Goal: Download file/media

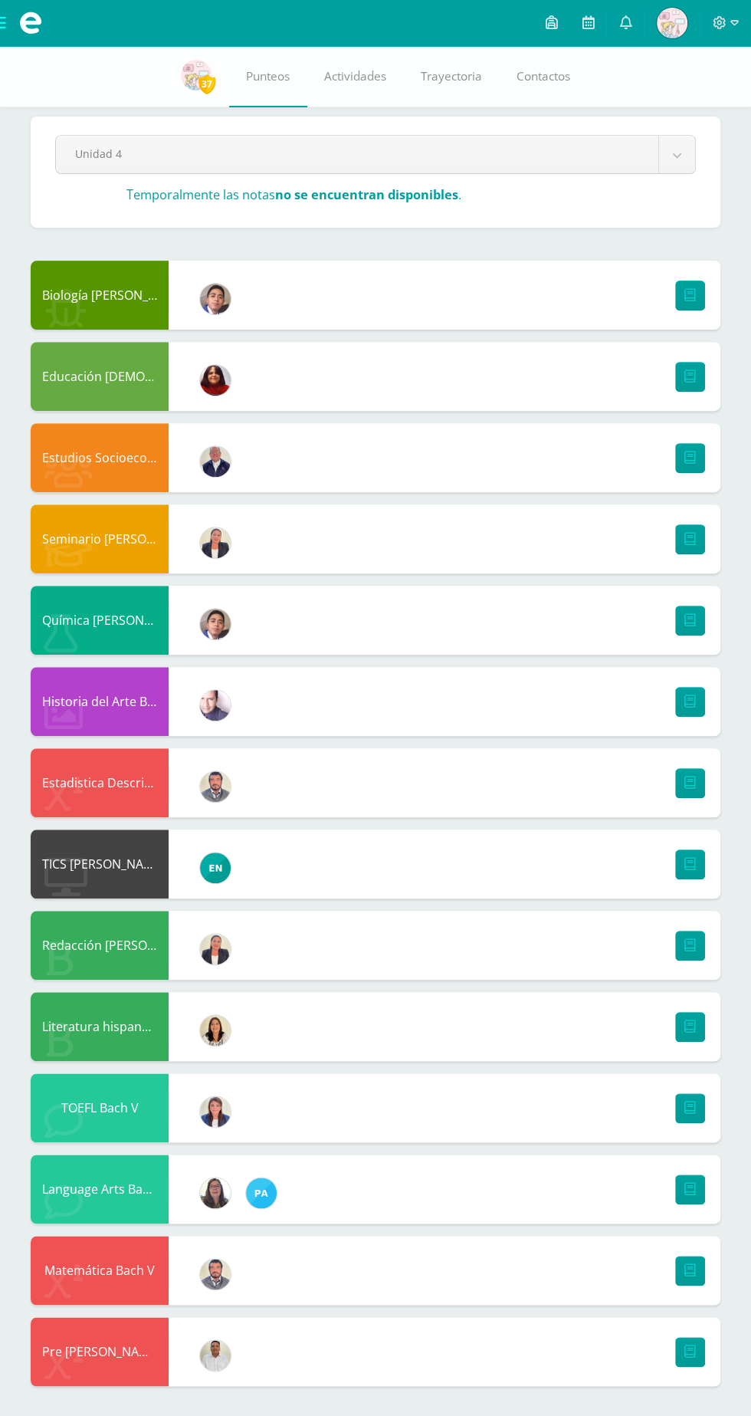
scroll to position [15, 0]
click at [28, 16] on span at bounding box center [30, 23] width 23 height 23
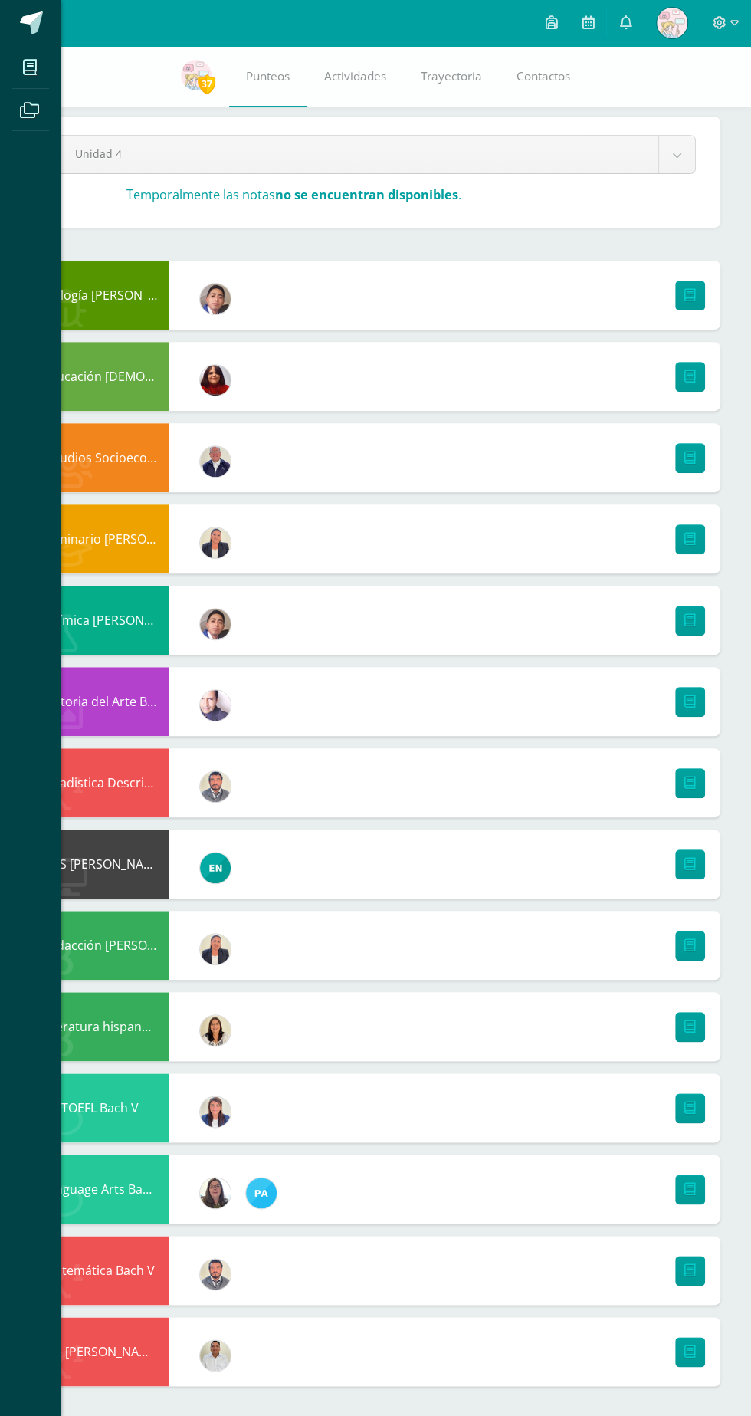
click at [32, 60] on icon at bounding box center [29, 67] width 14 height 15
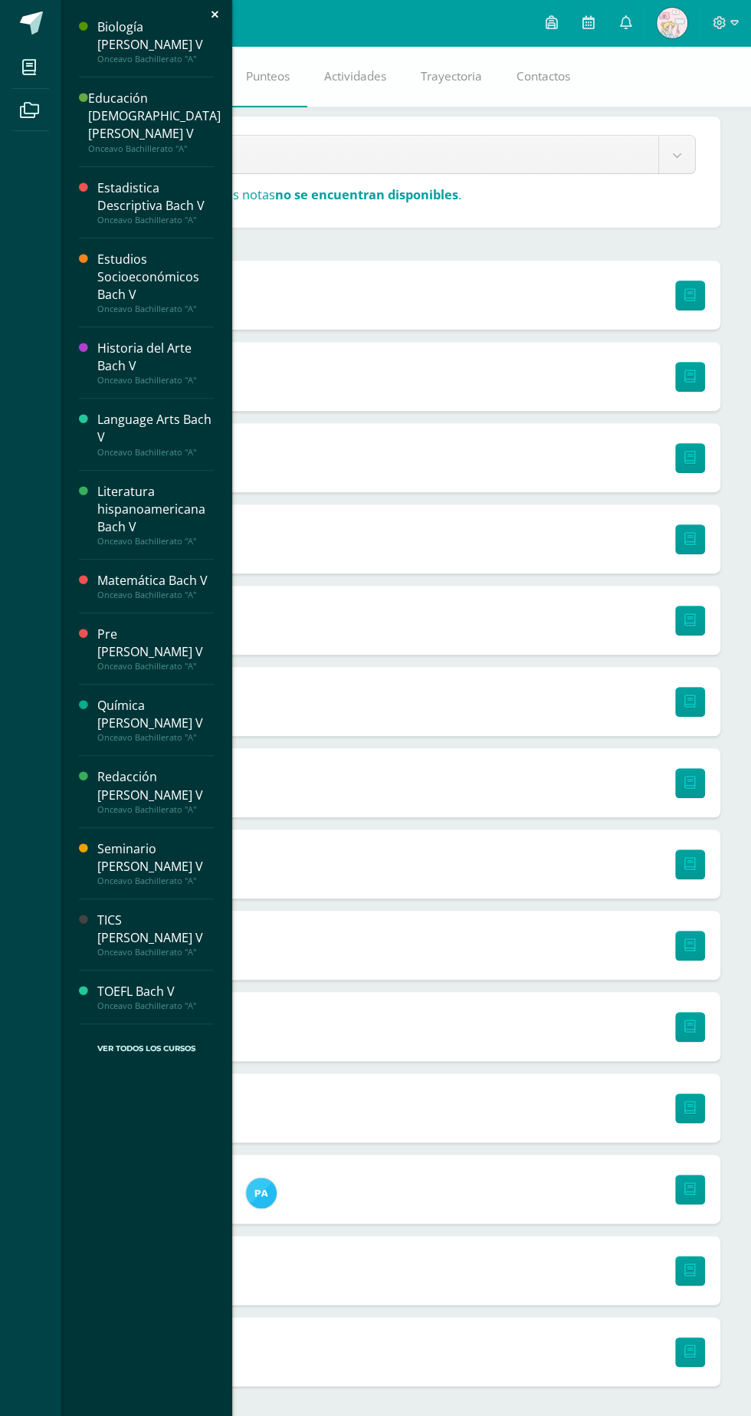
click at [170, 840] on div "Seminario [PERSON_NAME] V" at bounding box center [155, 857] width 117 height 35
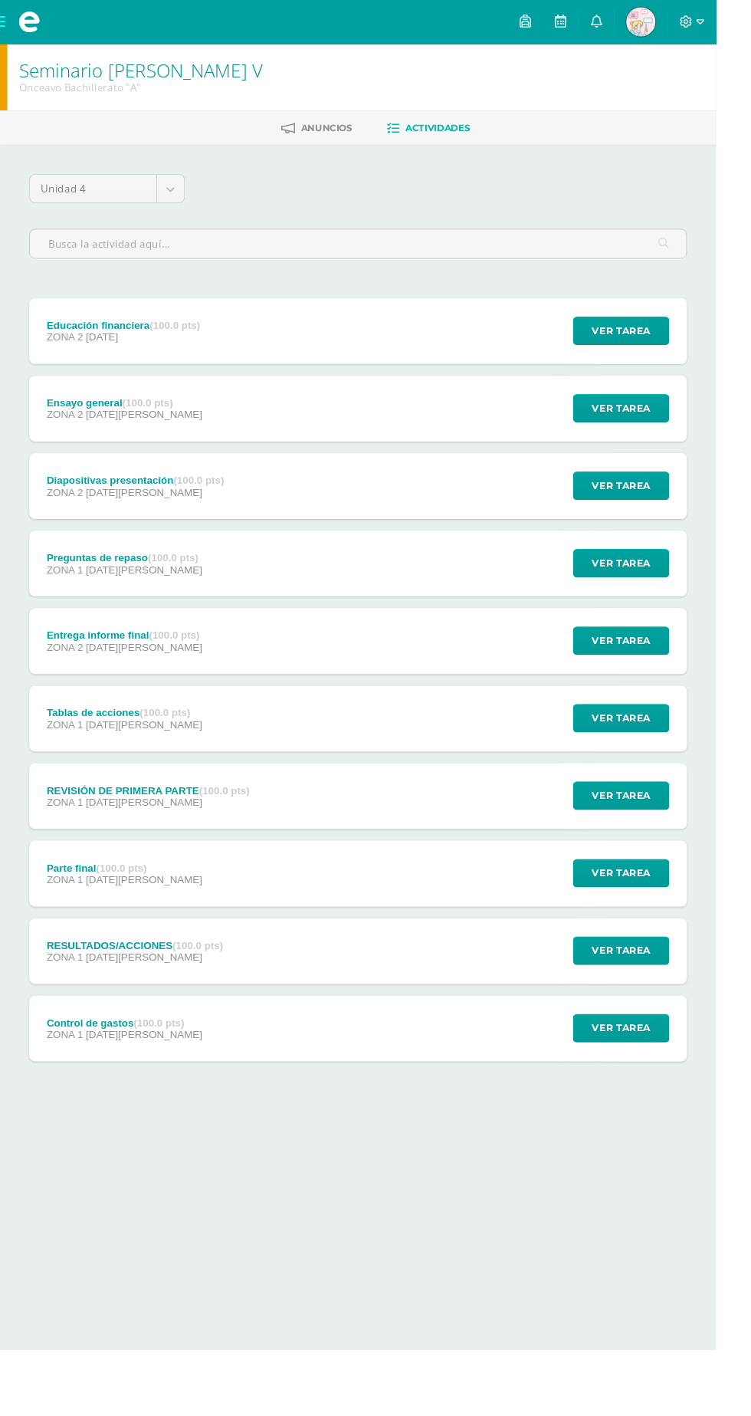
click at [397, 517] on div "Diapositivas presentación (100.0 pts) ZONA 2 [DATE][PERSON_NAME] Ver tarea Diap…" at bounding box center [376, 509] width 690 height 69
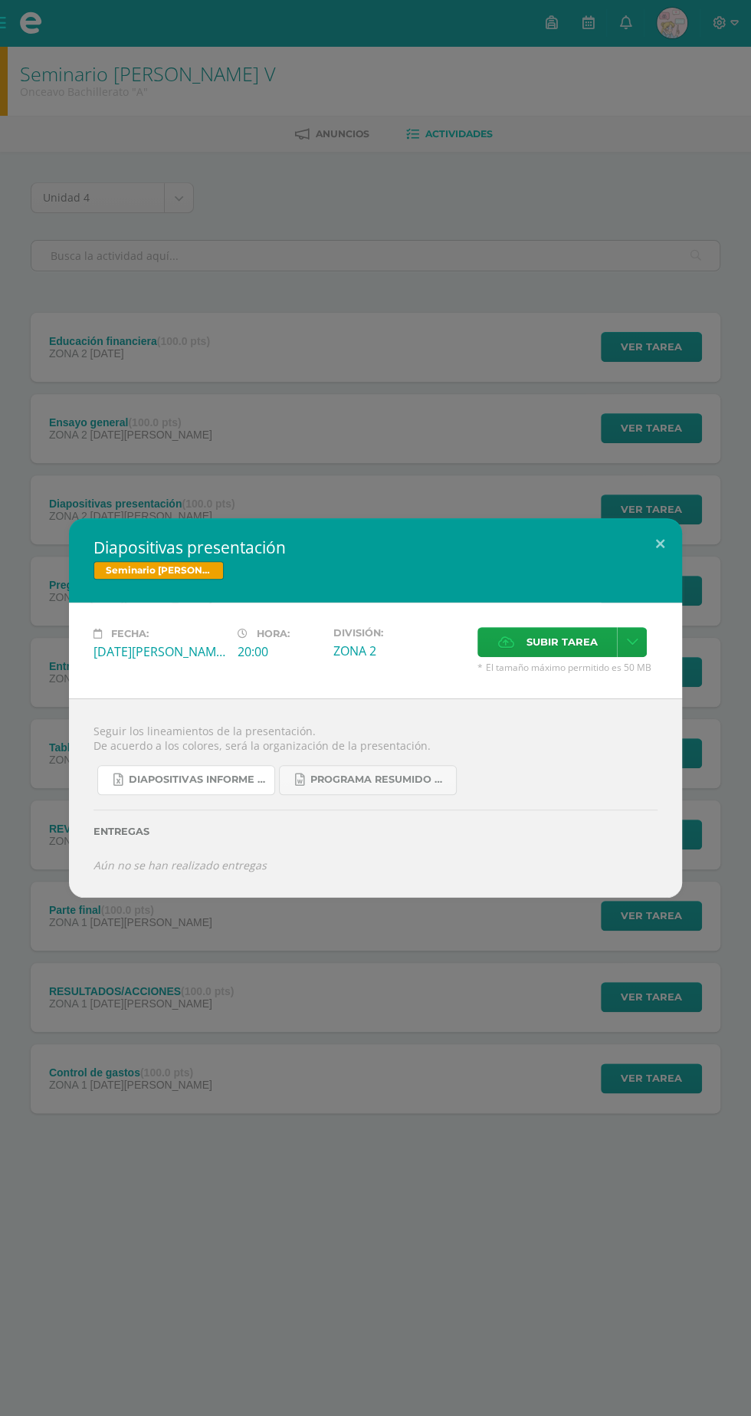
click at [224, 785] on span "Diapositivas informe investigación acción 2025.xlsx" at bounding box center [198, 780] width 138 height 12
